Goal: Information Seeking & Learning: Learn about a topic

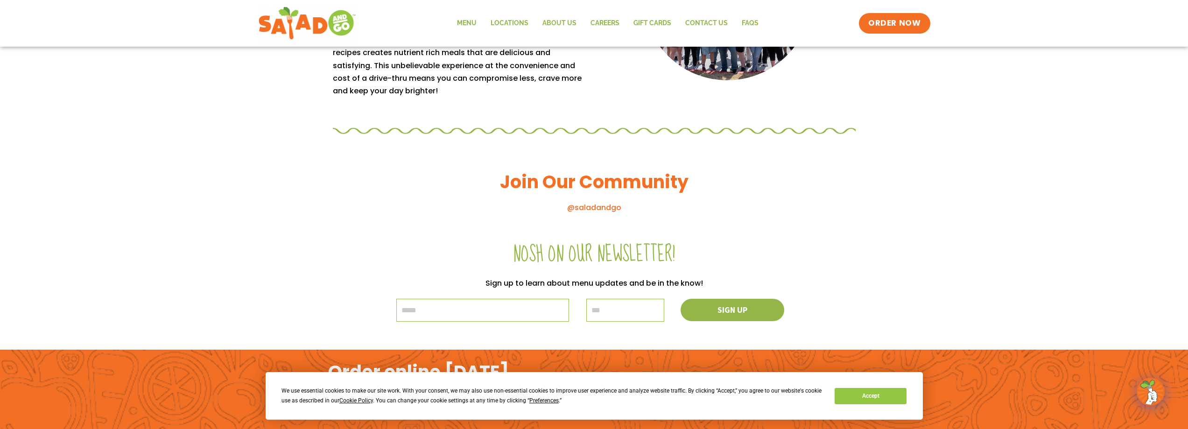
scroll to position [997, 0]
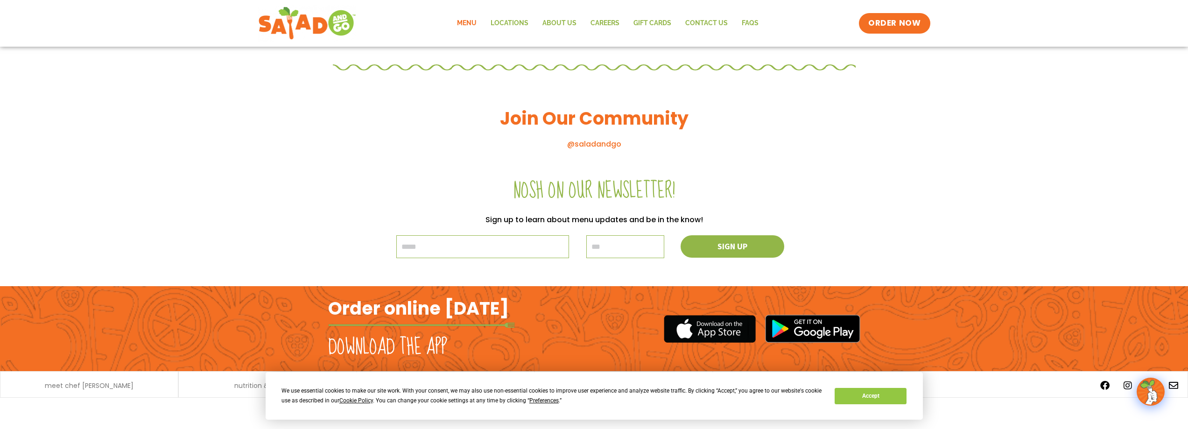
click at [471, 22] on link "Menu" at bounding box center [467, 23] width 34 height 21
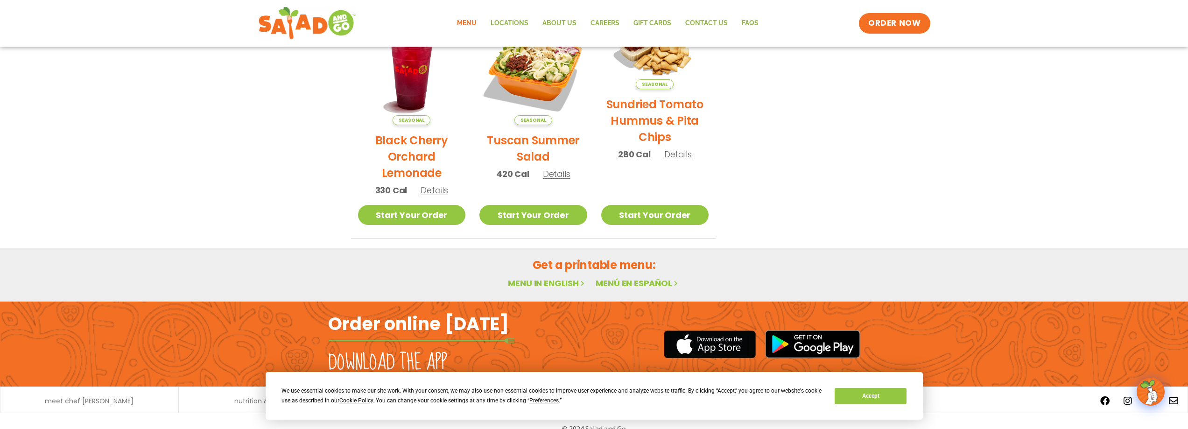
scroll to position [497, 0]
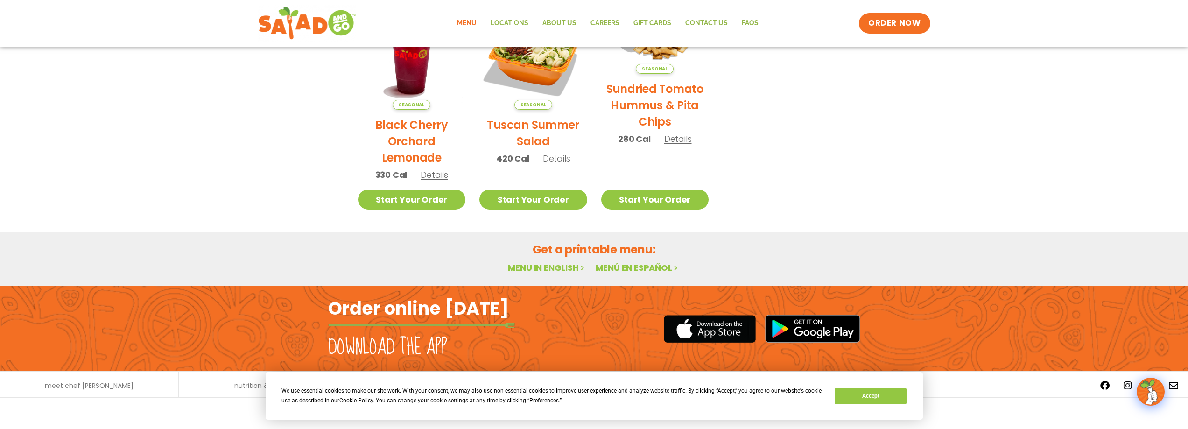
click at [511, 267] on link "Menu in English" at bounding box center [547, 268] width 78 height 12
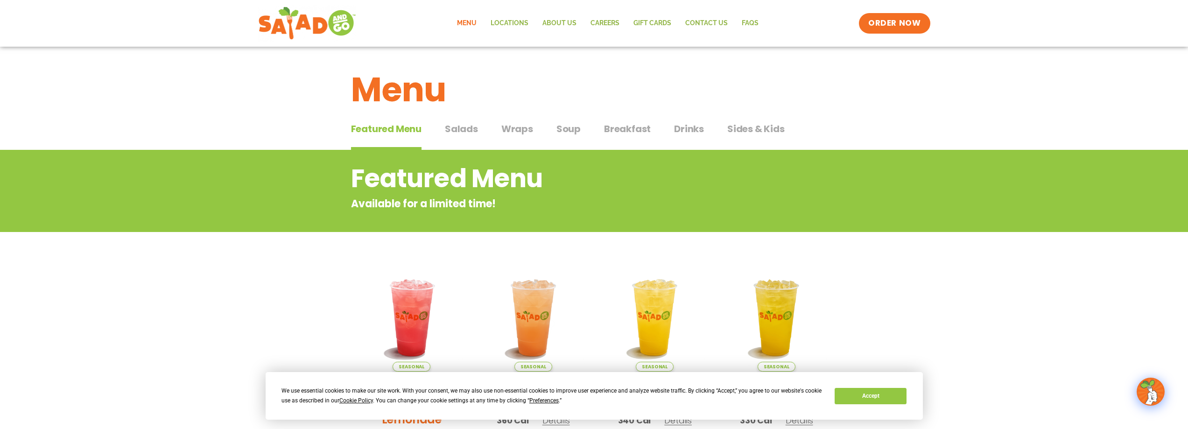
click at [464, 132] on span "Salads" at bounding box center [461, 129] width 33 height 14
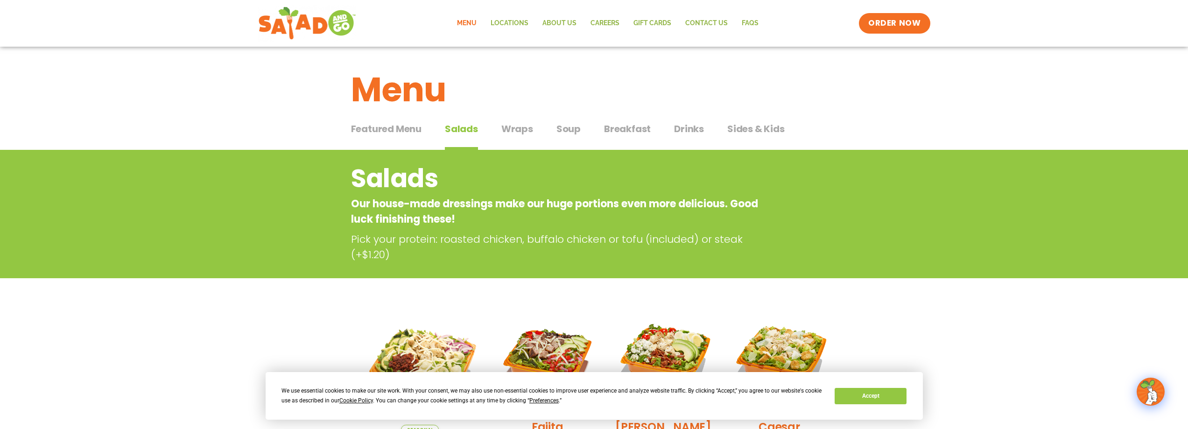
click at [512, 131] on span "Wraps" at bounding box center [517, 129] width 32 height 14
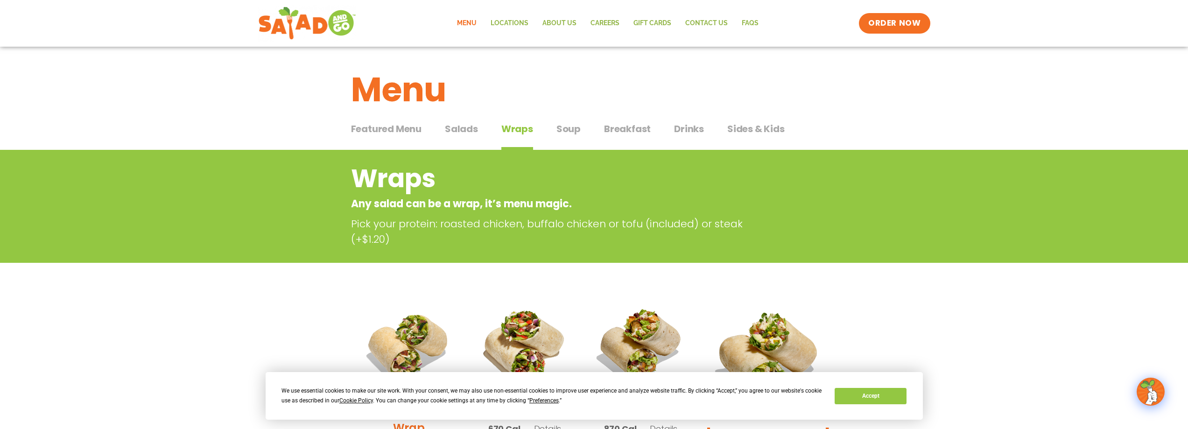
click at [568, 131] on span "Soup" at bounding box center [568, 129] width 24 height 14
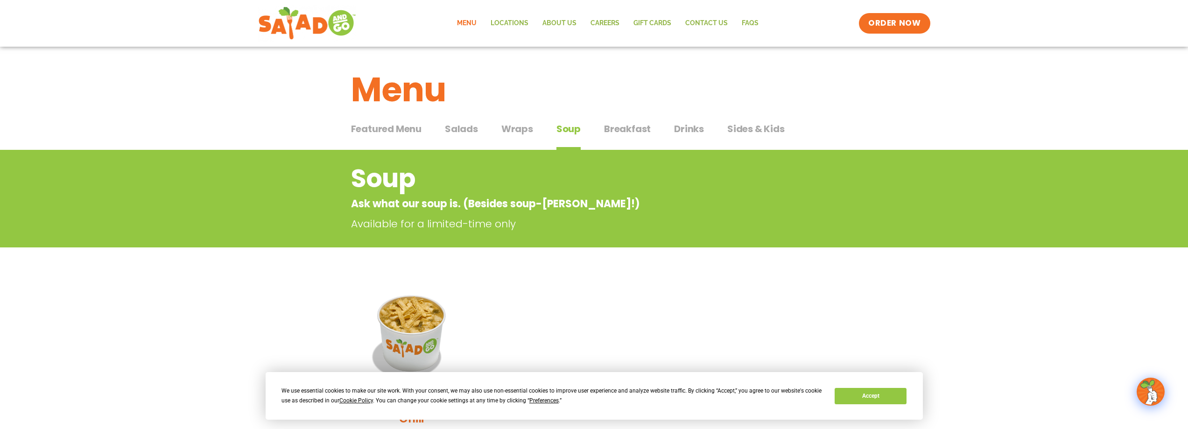
click at [635, 134] on span "Breakfast" at bounding box center [627, 129] width 47 height 14
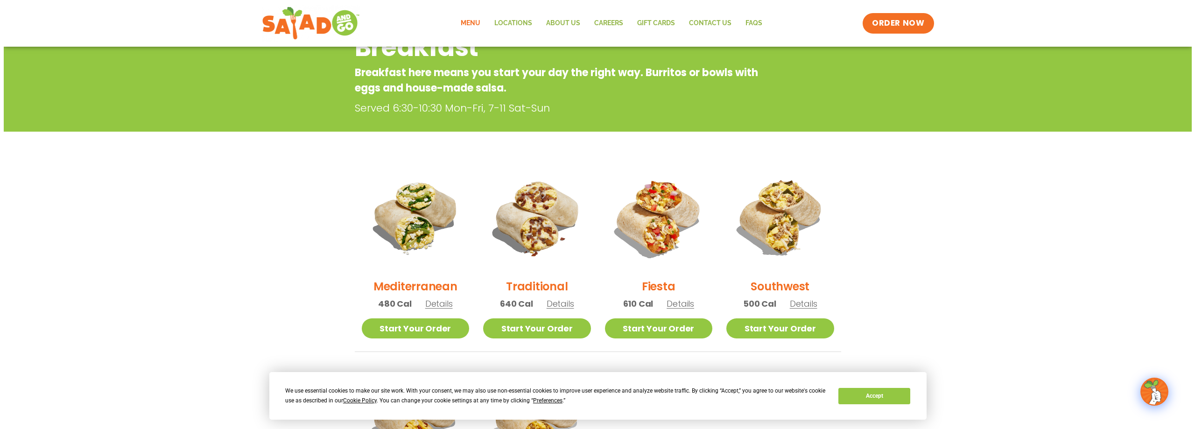
scroll to position [140, 0]
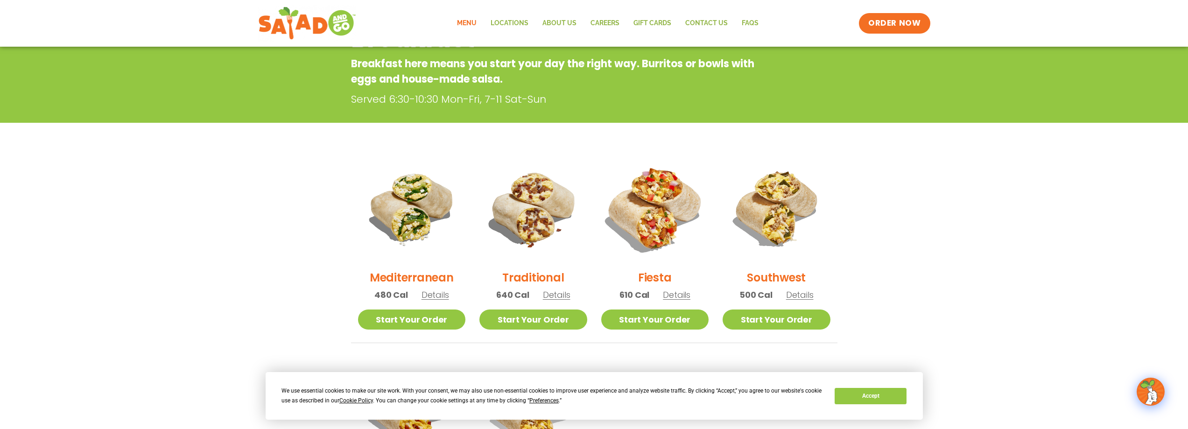
click at [646, 197] on img at bounding box center [654, 208] width 127 height 127
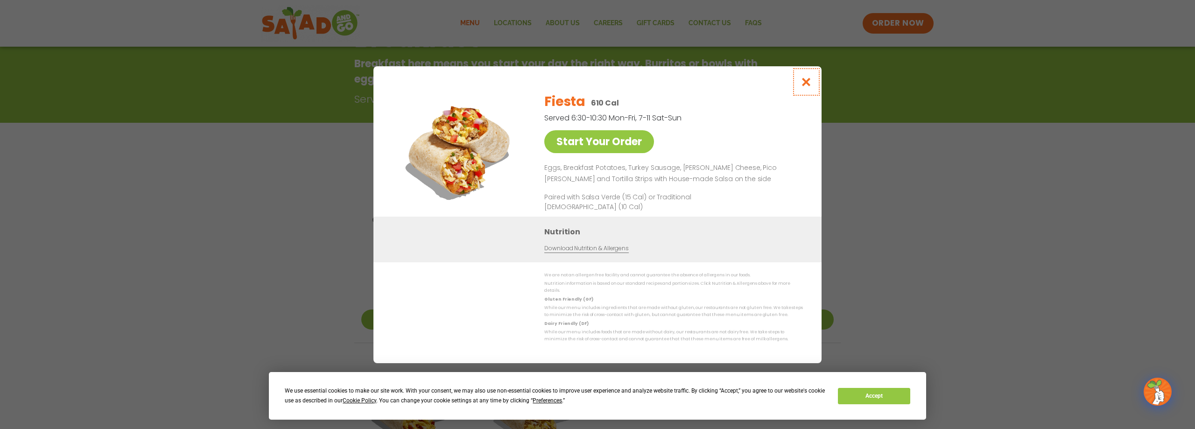
click at [806, 85] on icon "Close modal" at bounding box center [807, 82] width 12 height 10
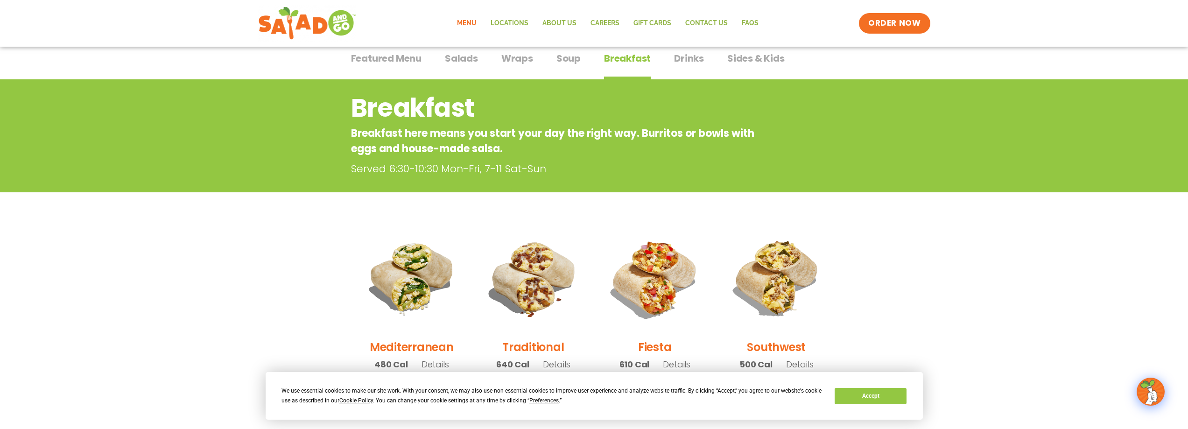
scroll to position [0, 0]
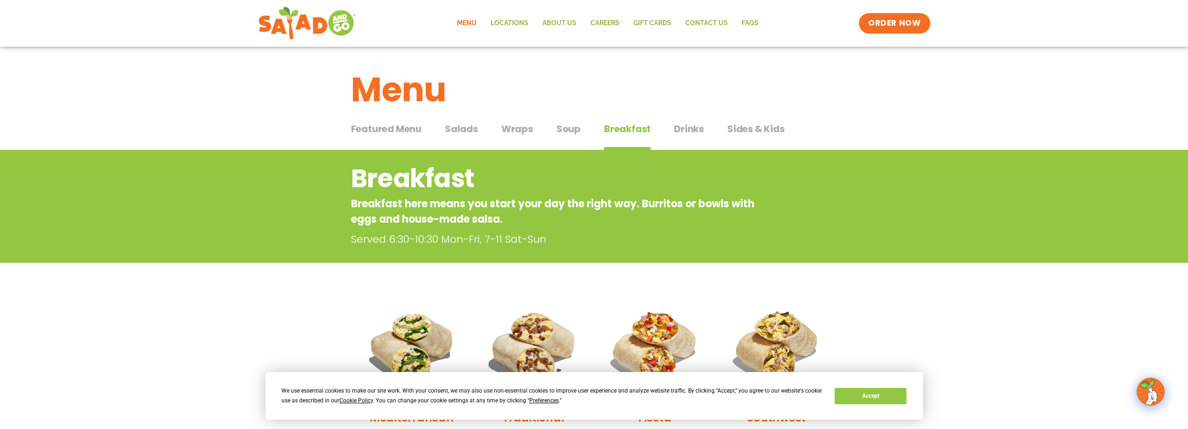
click at [736, 125] on span "Sides & Kids" at bounding box center [755, 129] width 57 height 14
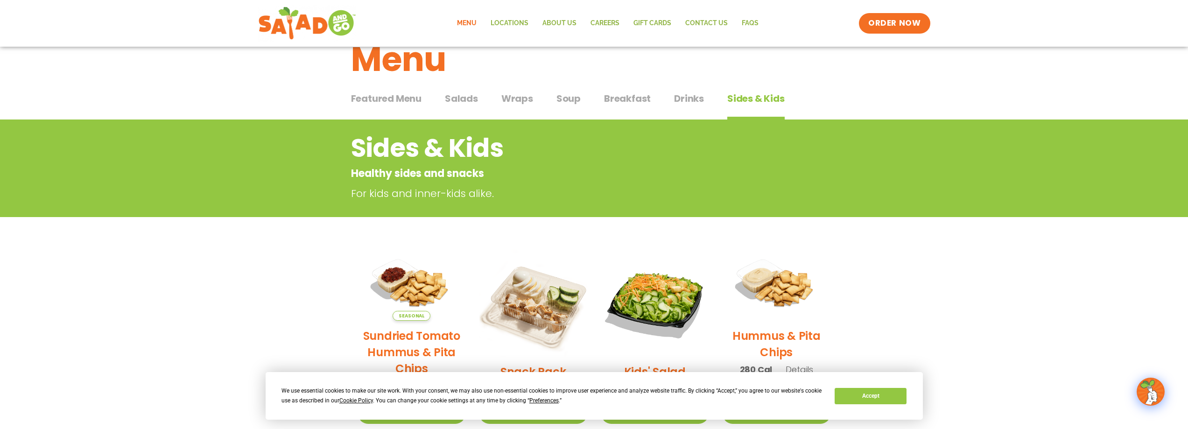
scroll to position [93, 0]
